Goal: Find specific page/section

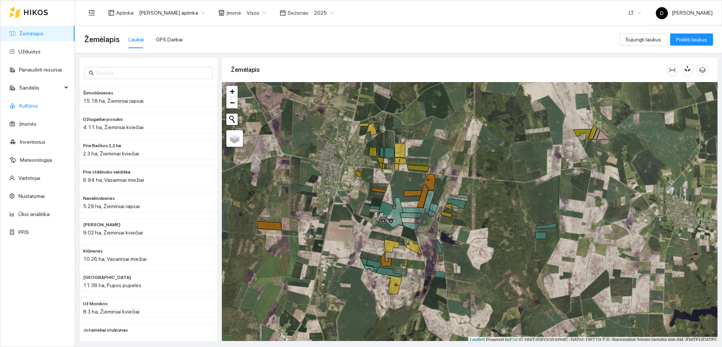
click at [32, 105] on link "Kultūros" at bounding box center [28, 106] width 19 height 6
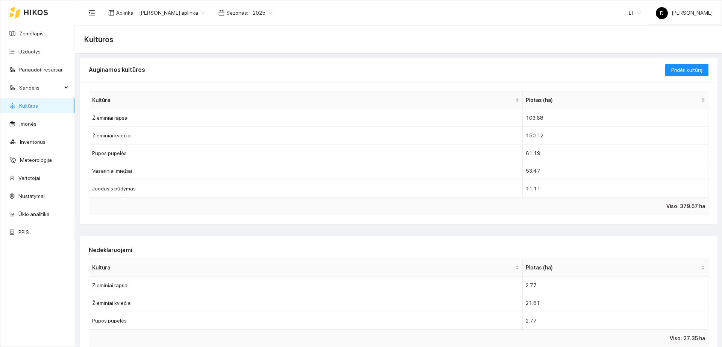
click at [38, 12] on icon at bounding box center [36, 12] width 24 height 5
